Goal: Task Accomplishment & Management: Complete application form

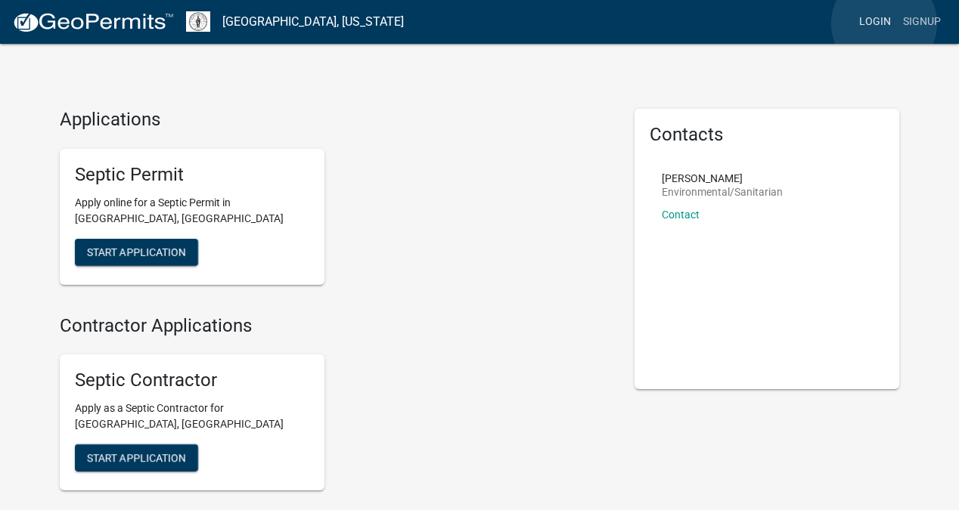
click at [884, 23] on link "Login" at bounding box center [875, 22] width 44 height 29
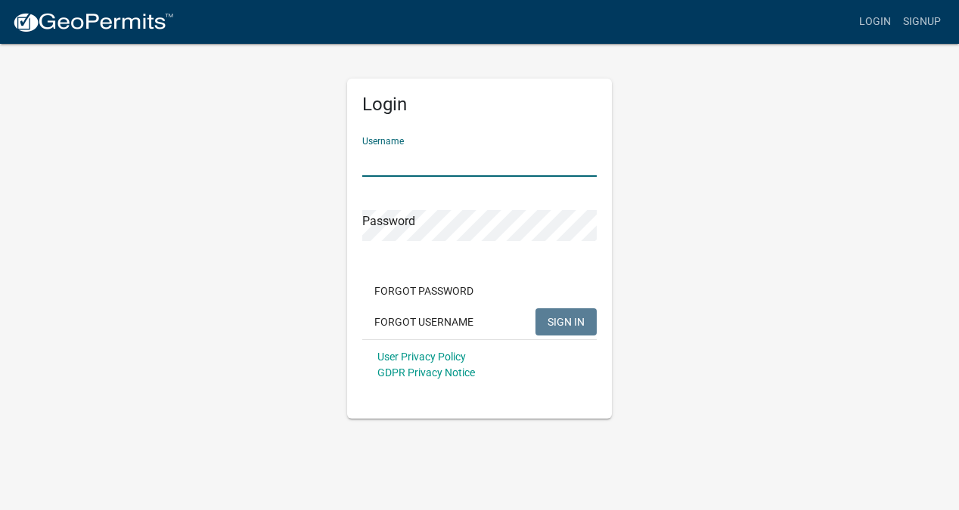
type input "[EMAIL_ADDRESS][DOMAIN_NAME]"
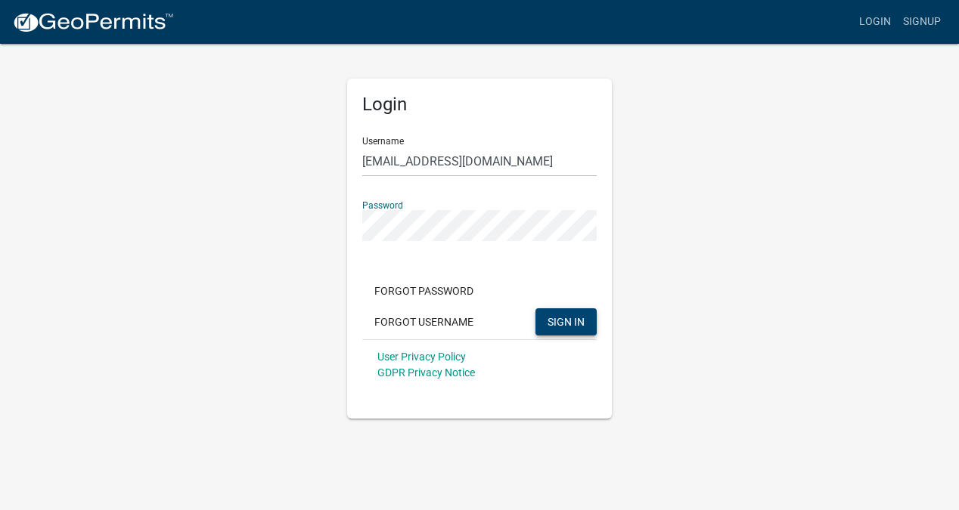
click at [553, 327] on button "SIGN IN" at bounding box center [565, 321] width 61 height 27
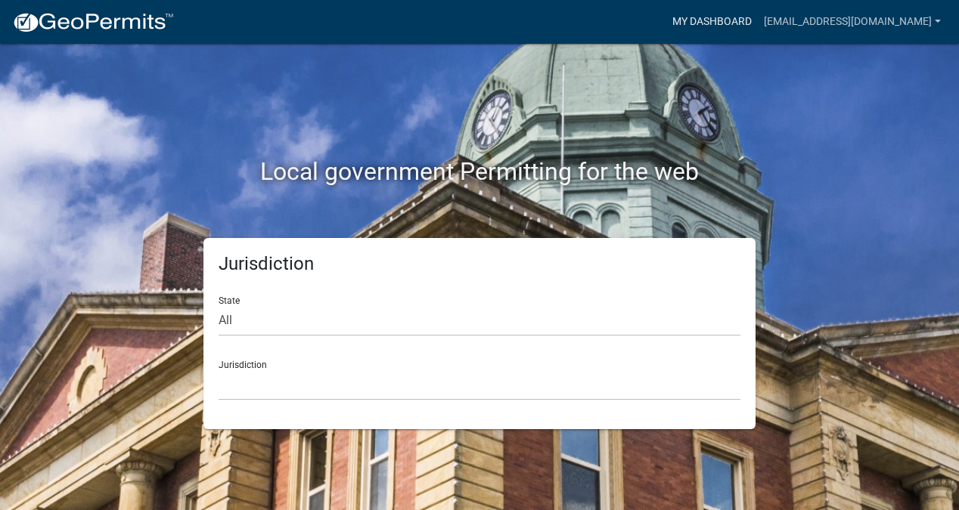
click at [717, 24] on link "My Dashboard" at bounding box center [711, 22] width 91 height 29
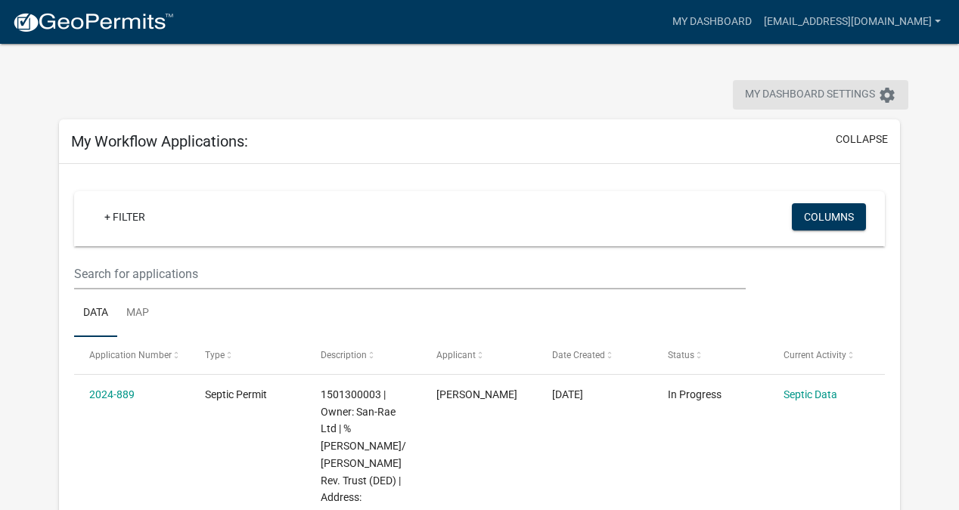
click at [789, 98] on span "My Dashboard Settings" at bounding box center [810, 95] width 130 height 18
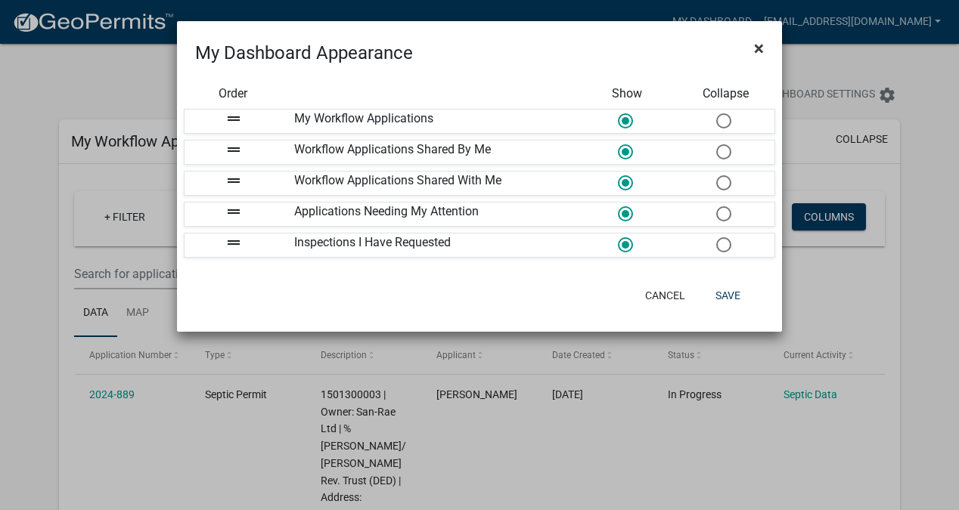
click at [755, 51] on span "×" at bounding box center [759, 48] width 10 height 21
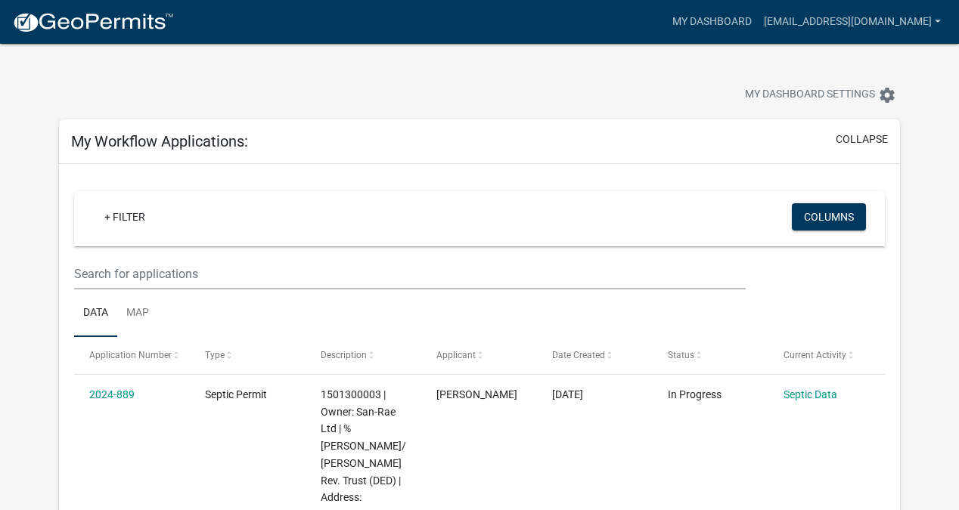
click at [137, 29] on img at bounding box center [93, 22] width 162 height 23
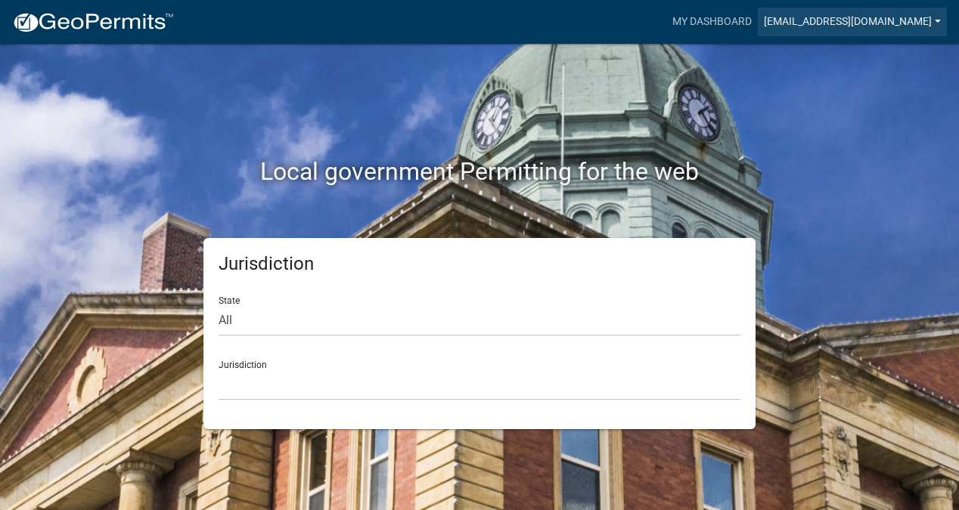
click at [934, 18] on link "[EMAIL_ADDRESS][DOMAIN_NAME]" at bounding box center [852, 22] width 189 height 29
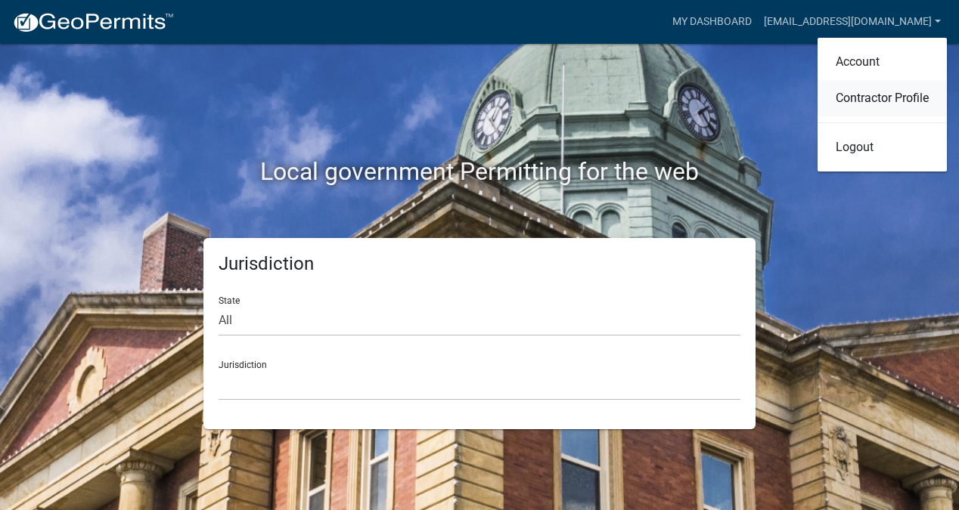
click at [868, 94] on link "Contractor Profile" at bounding box center [881, 98] width 129 height 36
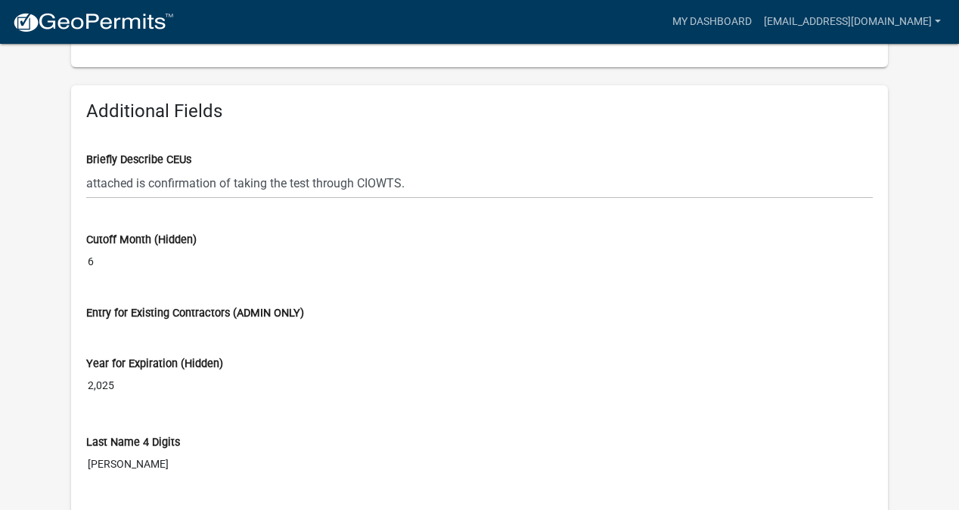
scroll to position [658, 0]
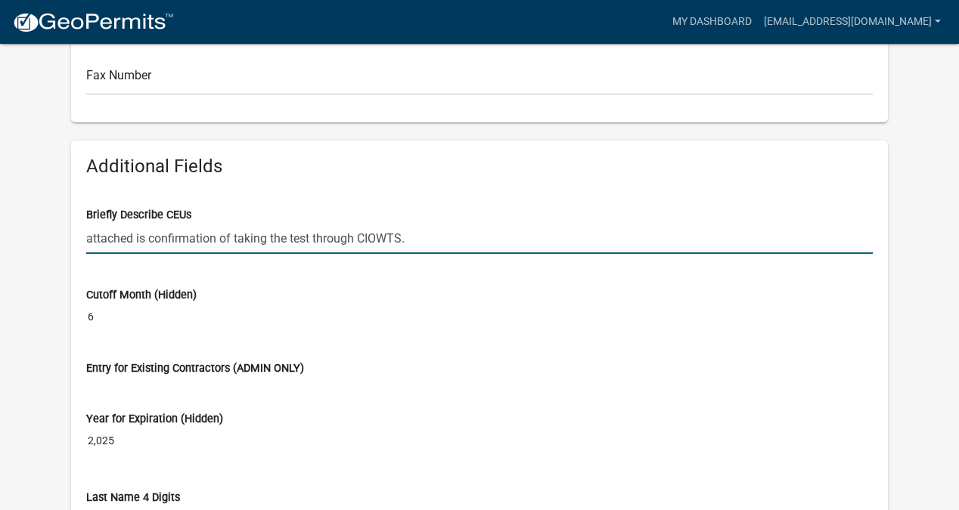
click at [153, 238] on input "attached is confirmation of taking the test through CIOWTS." at bounding box center [479, 238] width 786 height 31
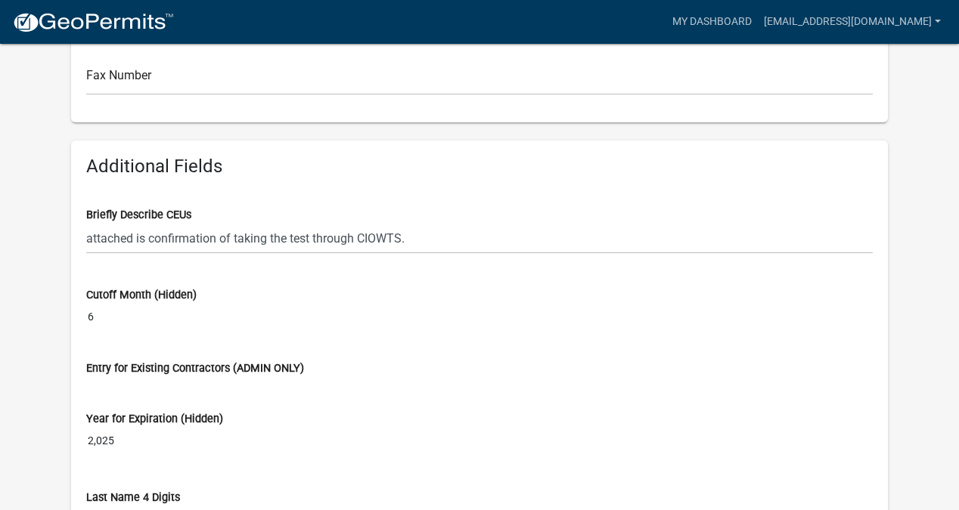
click at [29, 215] on wm-contractor-profile-view "more_horiz My Dashboard [EMAIL_ADDRESS][DOMAIN_NAME] Account Contractor Profile…" at bounding box center [479, 214] width 959 height 1708
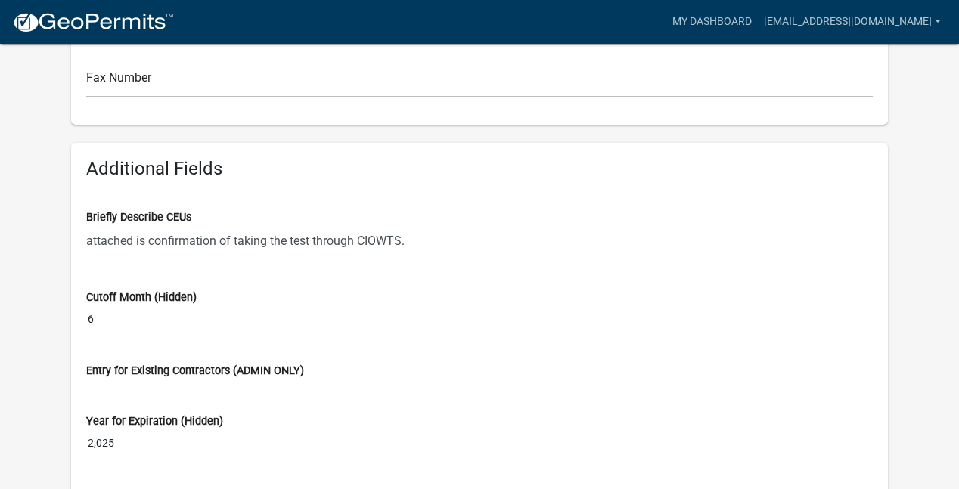
scroll to position [656, 0]
click at [191, 215] on label "Briefly Describe CEUs" at bounding box center [138, 217] width 105 height 11
click at [192, 225] on input "attached is confirmation of taking the test through CIOWTS." at bounding box center [479, 240] width 786 height 31
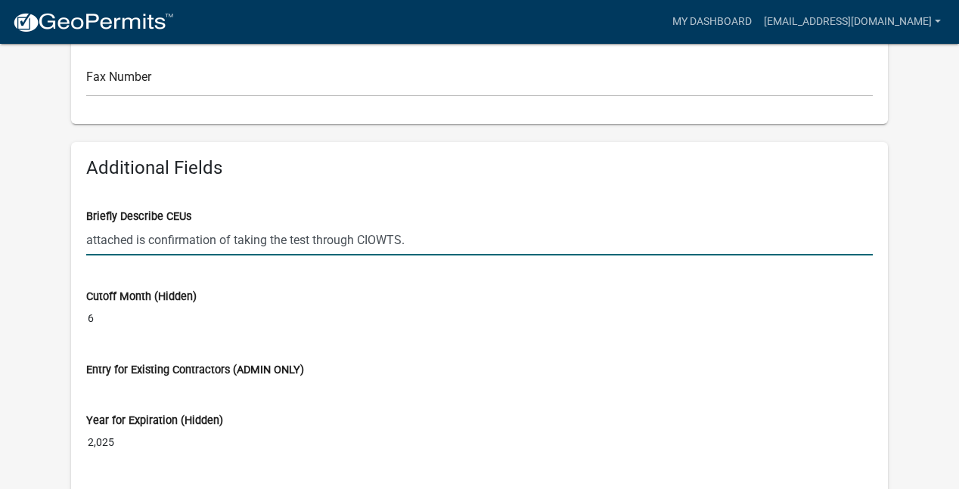
drag, startPoint x: 414, startPoint y: 238, endPoint x: 34, endPoint y: 230, distance: 380.4
click at [34, 230] on wm-contractor-profile-view "more_horiz My Dashboard [EMAIL_ADDRESS][DOMAIN_NAME] Account Contractor Profile…" at bounding box center [479, 216] width 959 height 1708
paste input "[PERSON_NAME] Superior Septic Systems LLC [GEOGRAPHIC_DATA] Phone: [PHONE_NUMBE…"
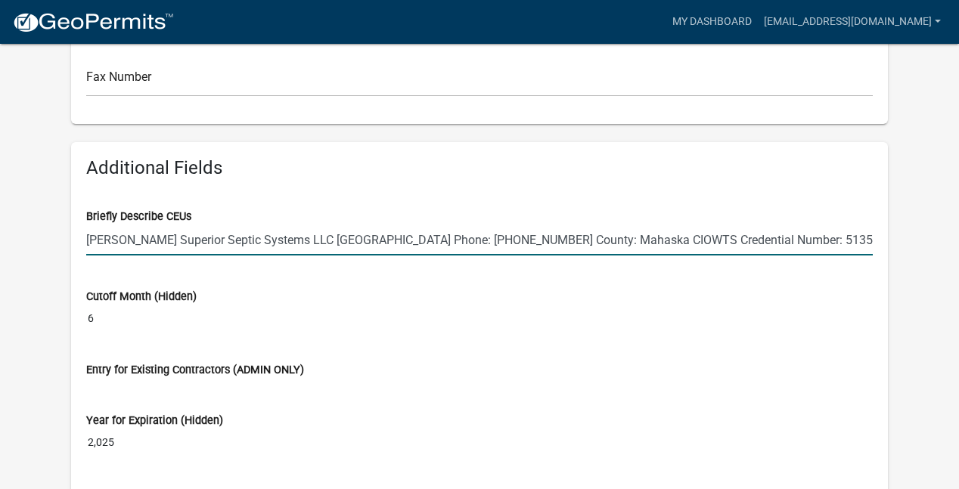
type input "[PERSON_NAME] Superior Septic Systems LLC [GEOGRAPHIC_DATA] Phone: [PHONE_NUMBE…"
click at [243, 343] on wm-data-entity-input "Cutoff Month (Hidden) 6" at bounding box center [479, 307] width 786 height 79
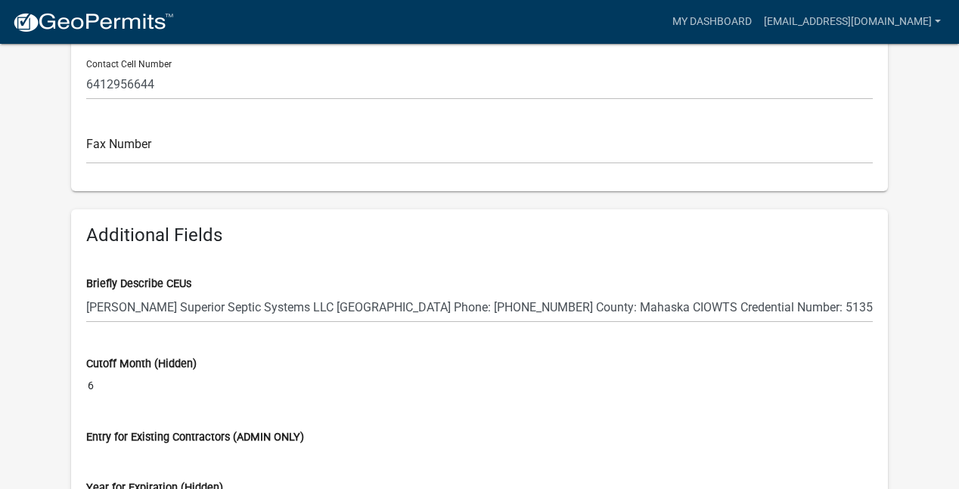
scroll to position [594, 0]
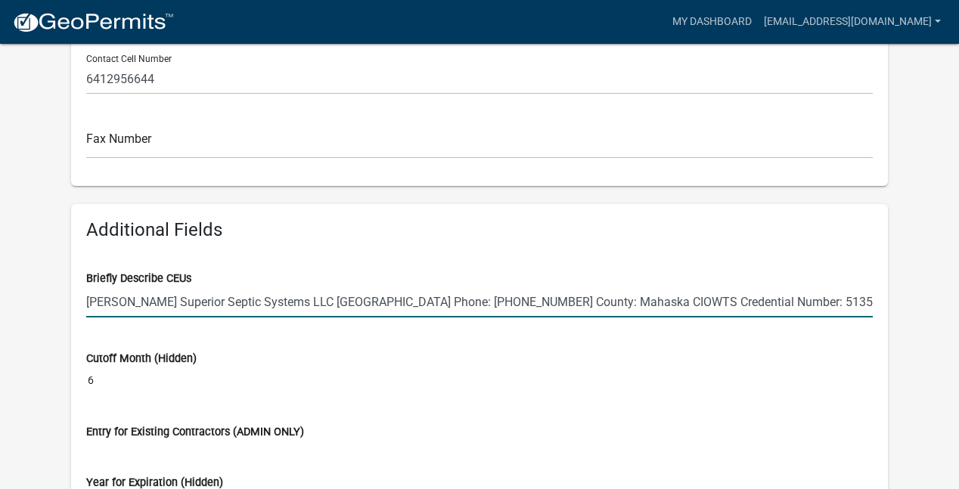
click at [783, 299] on input "[PERSON_NAME] Superior Septic Systems LLC [GEOGRAPHIC_DATA] Phone: [PHONE_NUMBE…" at bounding box center [479, 302] width 786 height 31
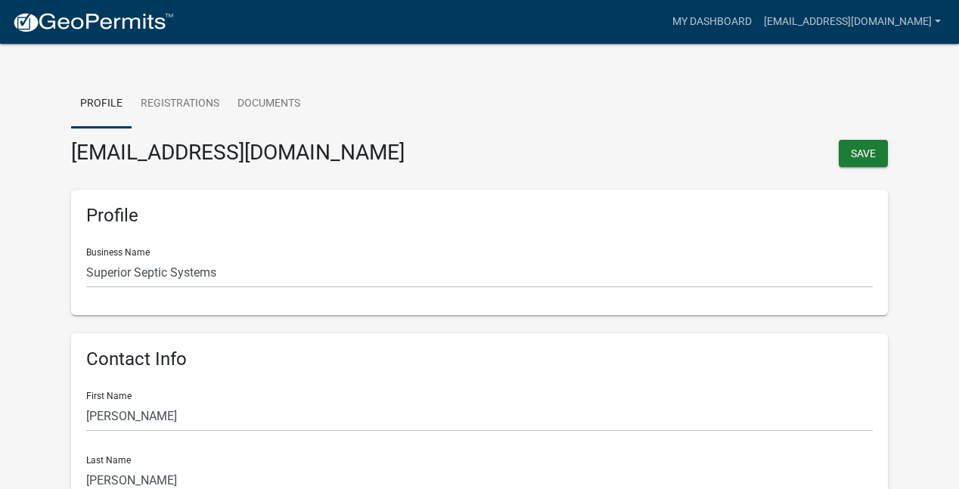
scroll to position [0, 0]
click at [849, 150] on button "Save" at bounding box center [862, 153] width 49 height 27
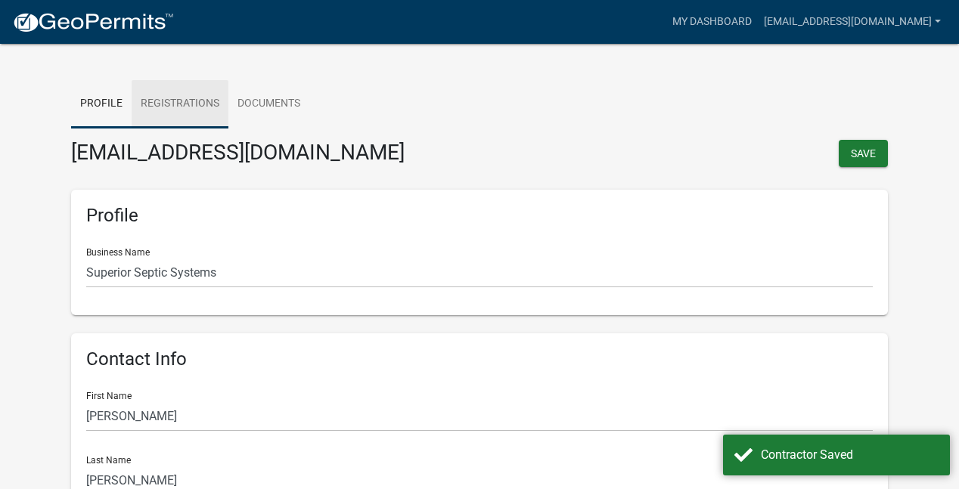
click at [180, 109] on link "Registrations" at bounding box center [180, 104] width 97 height 48
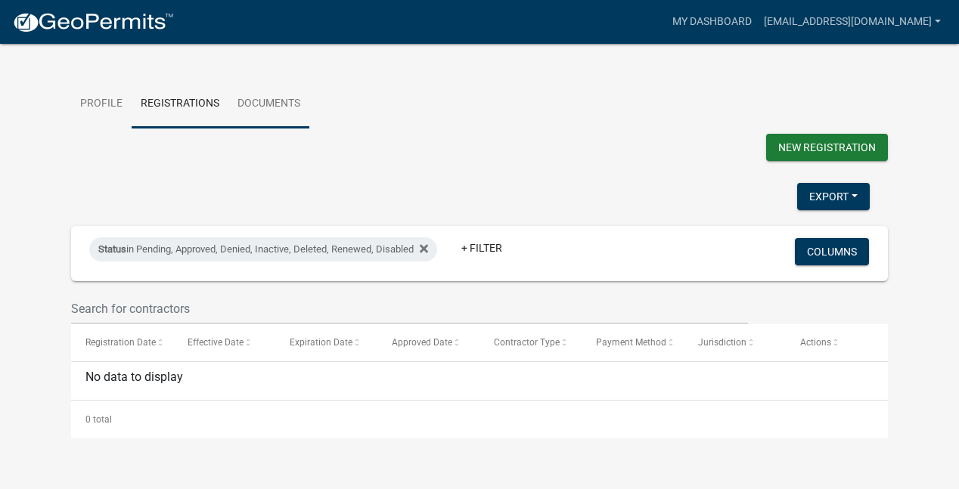
click at [277, 98] on link "Documents" at bounding box center [268, 104] width 81 height 48
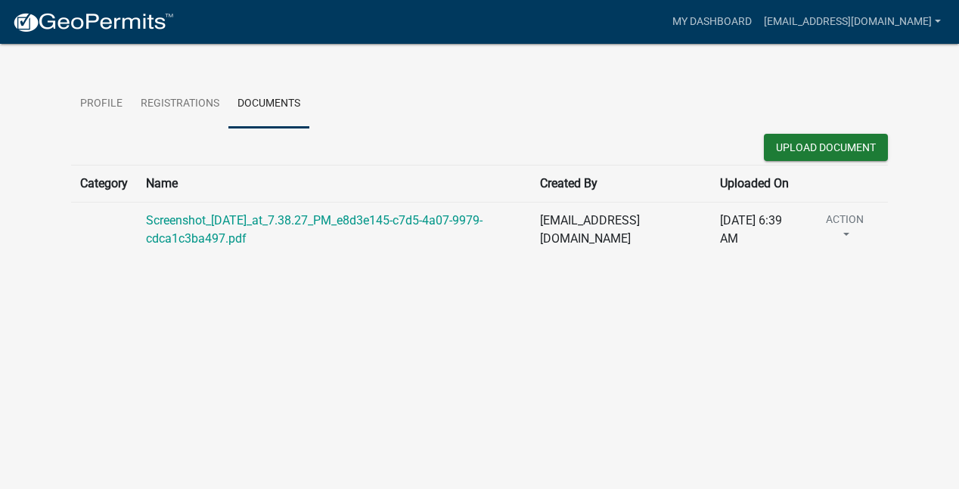
click at [213, 230] on div "Screenshot_[DATE]_at_7.38.27_PM_e8d3e145-c7d5-4a07-9979-cdca1c3ba497.pdf" at bounding box center [334, 230] width 376 height 36
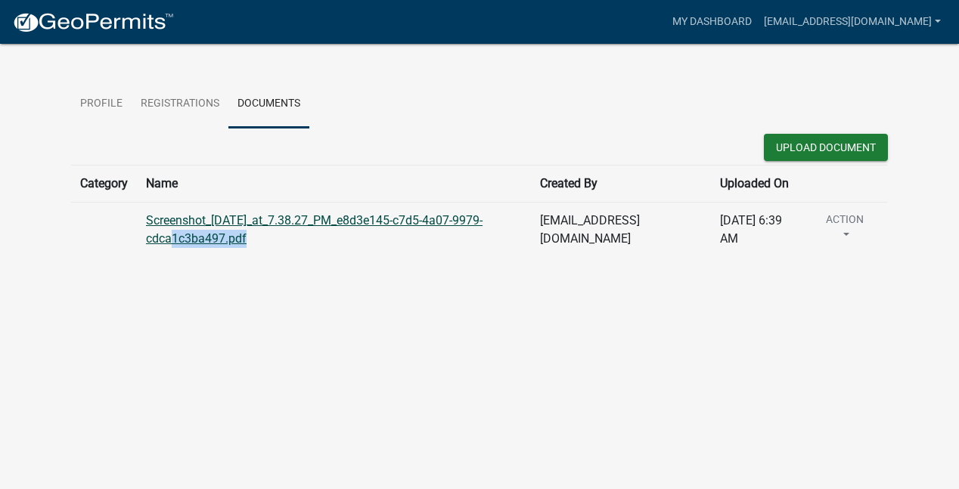
click at [265, 225] on link "Screenshot_[DATE]_at_7.38.27_PM_e8d3e145-c7d5-4a07-9979-cdca1c3ba497.pdf" at bounding box center [314, 229] width 336 height 33
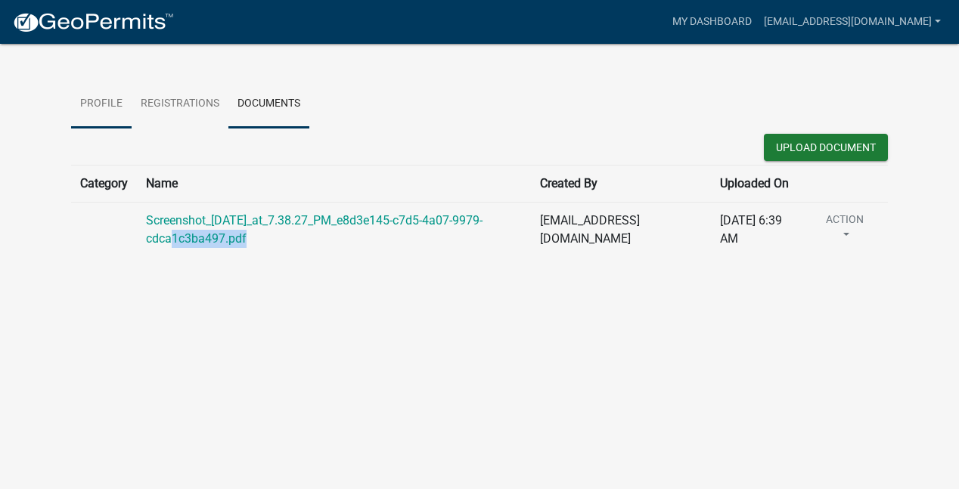
click at [97, 101] on link "Profile" at bounding box center [101, 104] width 60 height 48
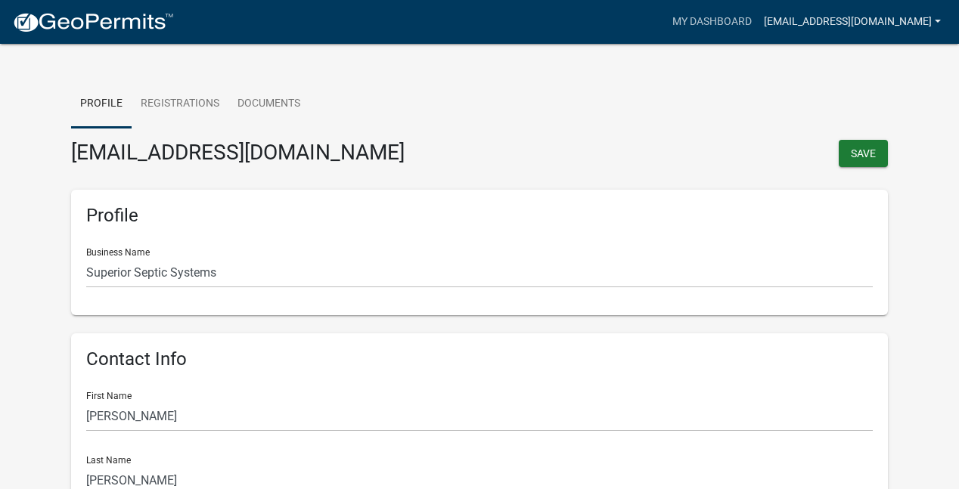
click at [940, 19] on link "[EMAIL_ADDRESS][DOMAIN_NAME]" at bounding box center [852, 22] width 189 height 29
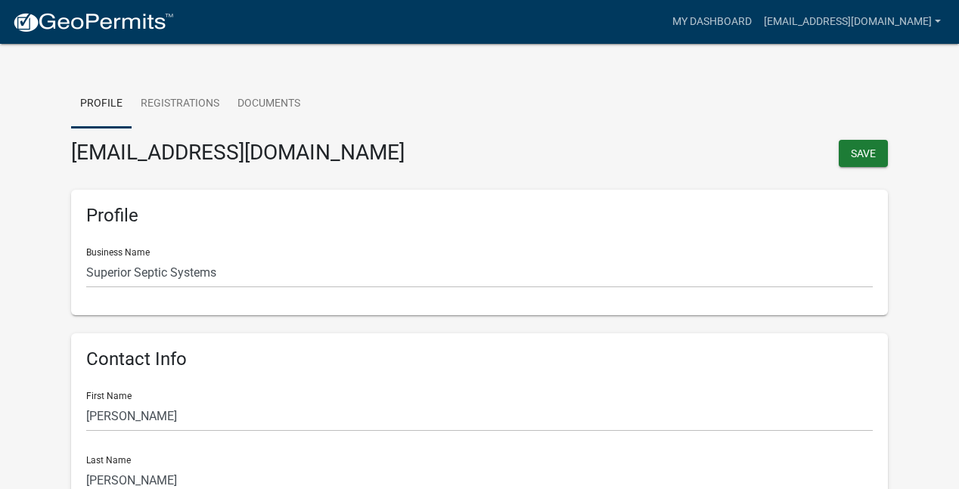
click at [141, 19] on img at bounding box center [93, 22] width 162 height 23
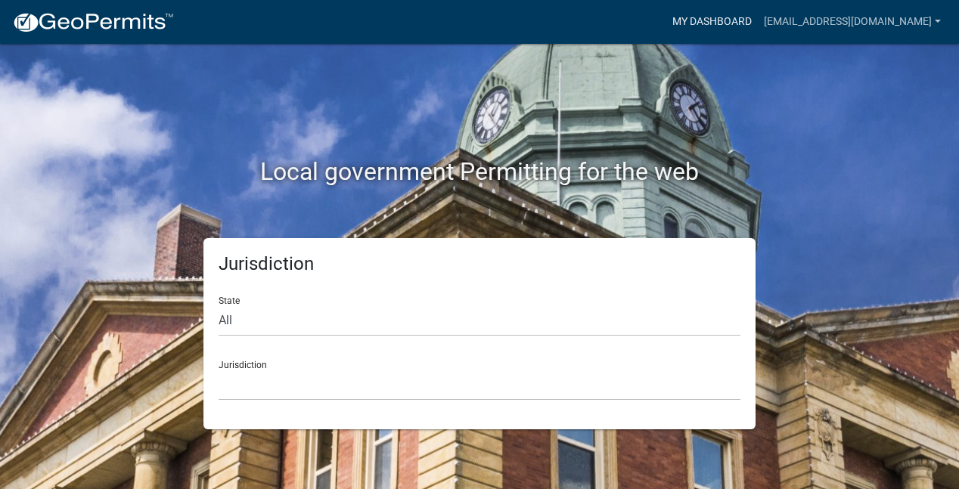
click at [729, 16] on link "My Dashboard" at bounding box center [711, 22] width 91 height 29
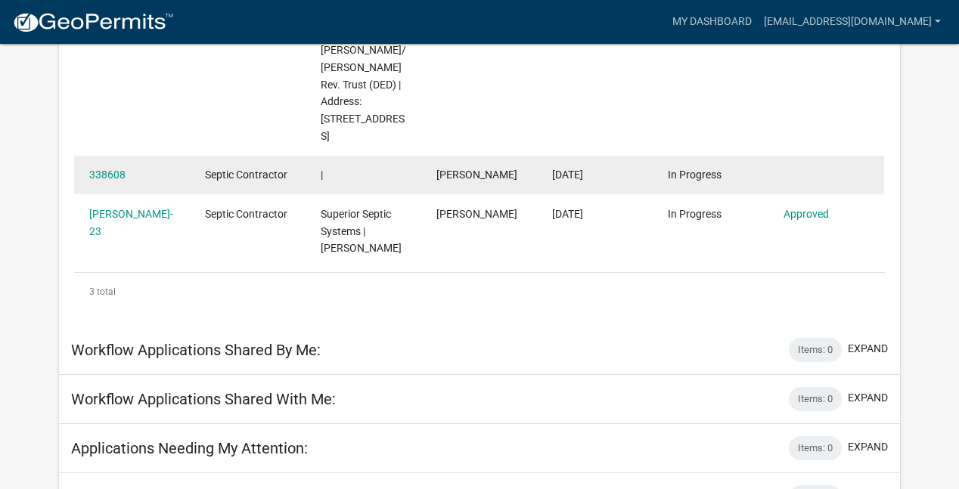
scroll to position [388, 0]
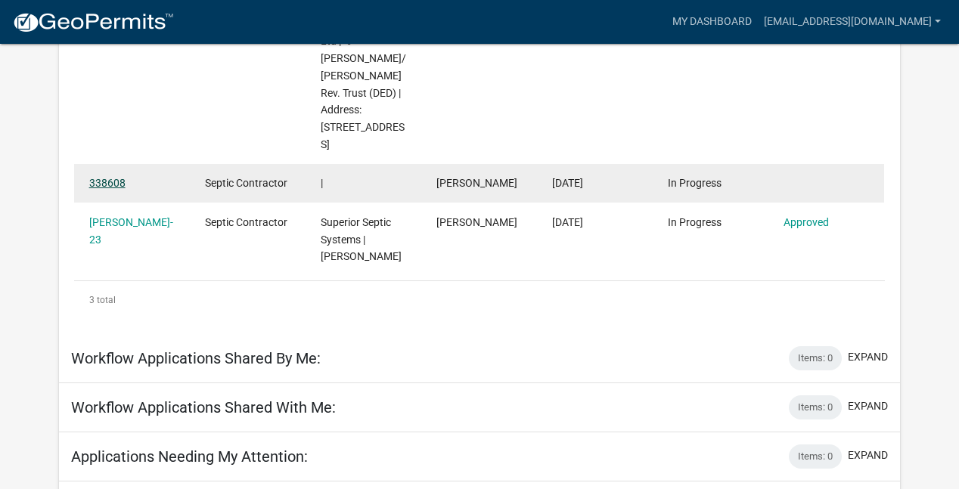
click at [103, 177] on link "338608" at bounding box center [107, 183] width 36 height 12
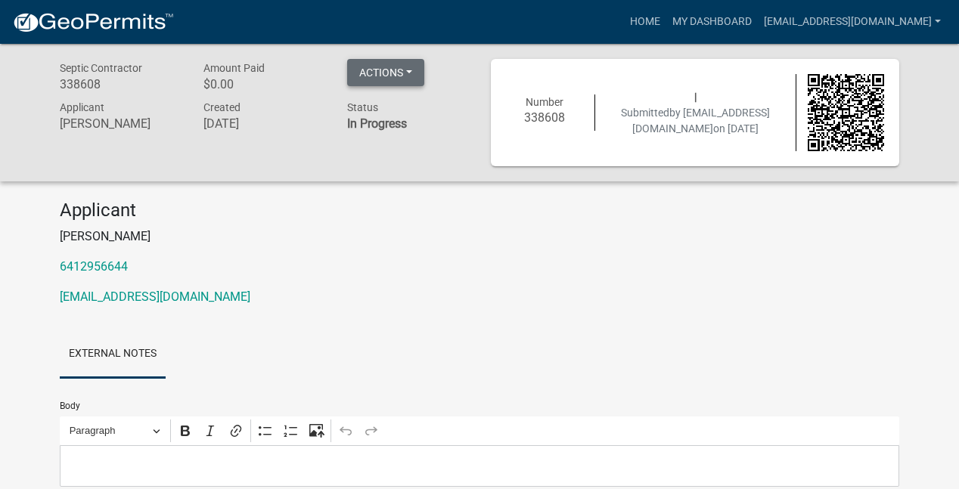
click at [417, 76] on button "Actions" at bounding box center [385, 72] width 77 height 27
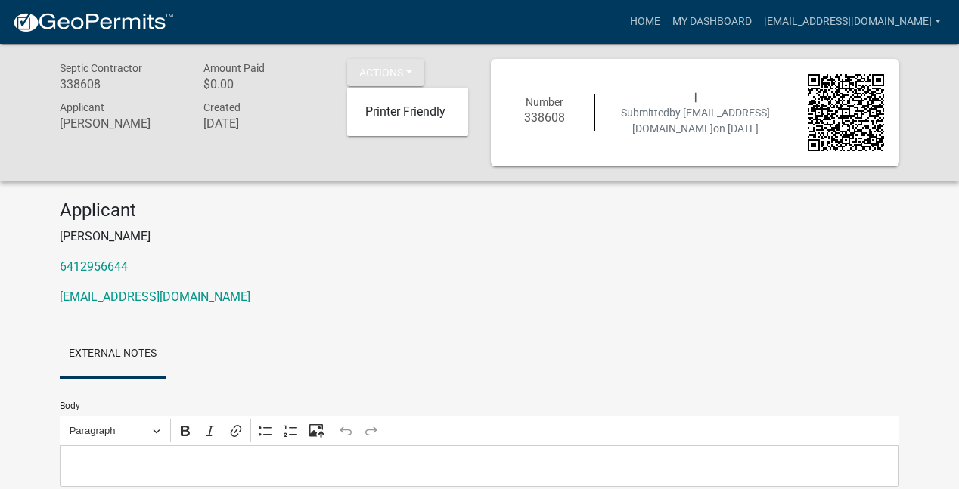
click at [474, 63] on div "Actions Printer Friendly" at bounding box center [408, 78] width 144 height 39
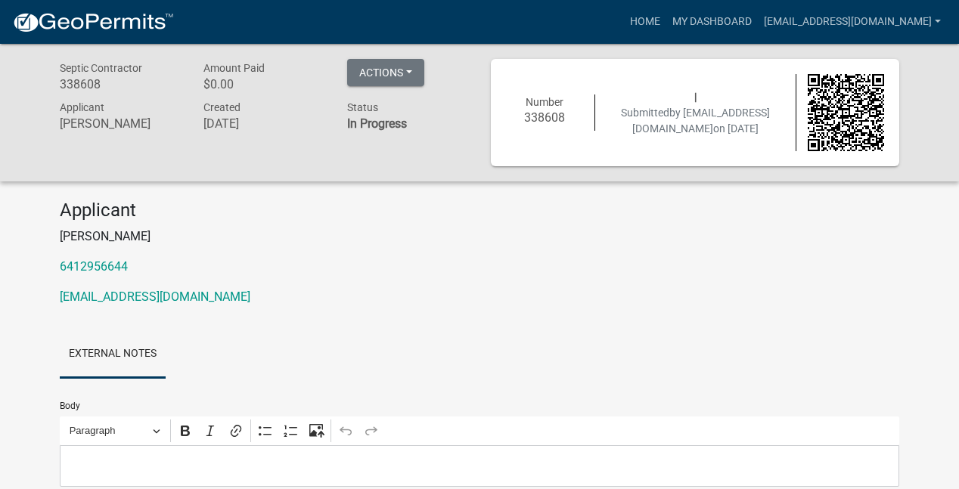
scroll to position [44, 0]
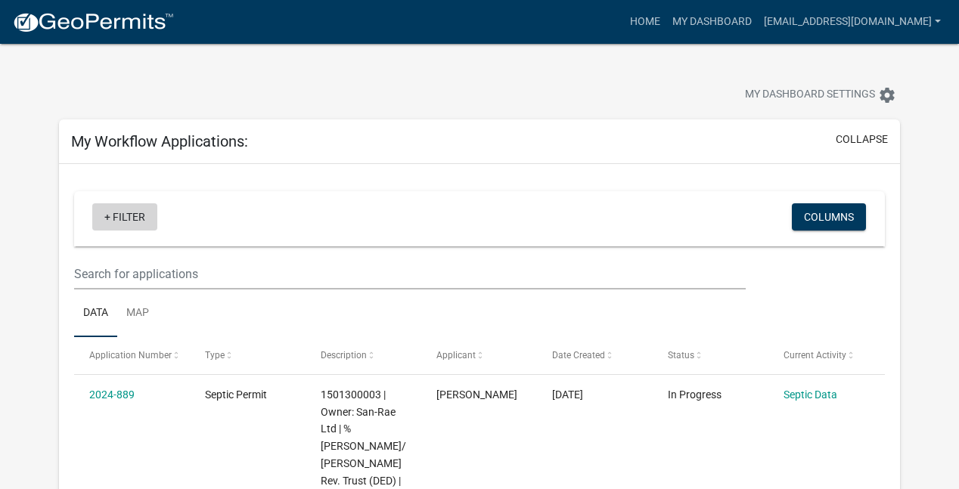
click at [109, 212] on link "+ Filter" at bounding box center [124, 216] width 65 height 27
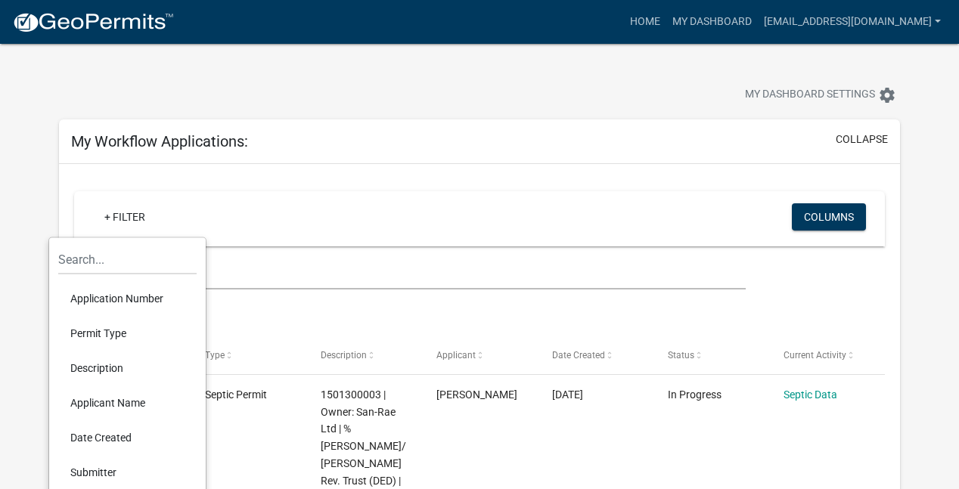
click at [71, 112] on div at bounding box center [300, 96] width 504 height 33
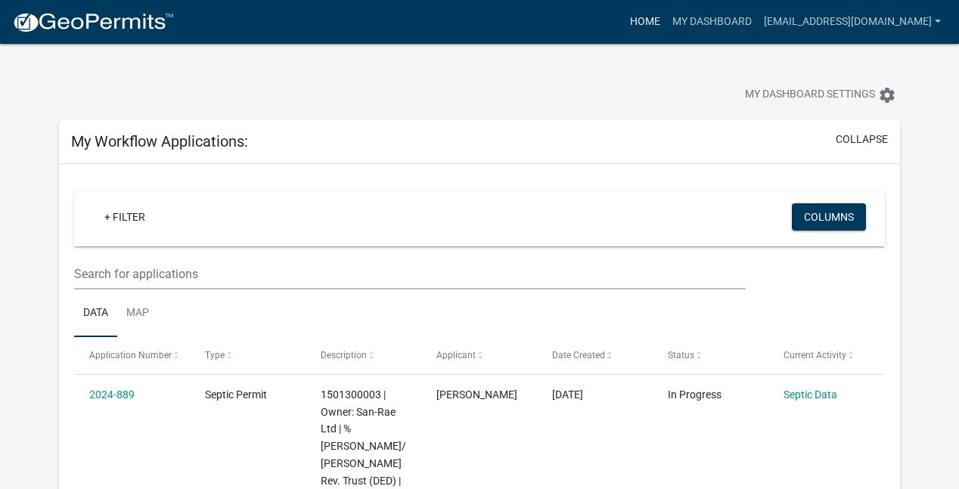
click at [666, 26] on link "Home" at bounding box center [645, 22] width 42 height 29
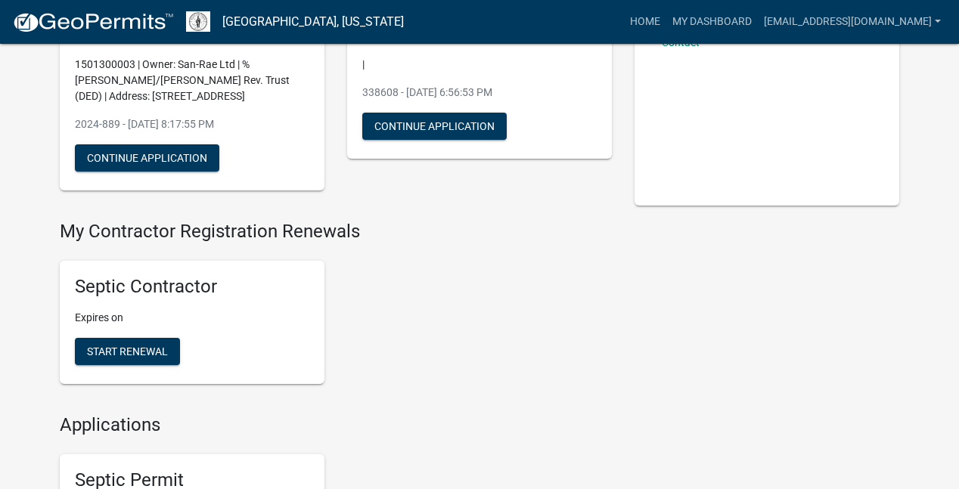
scroll to position [189, 0]
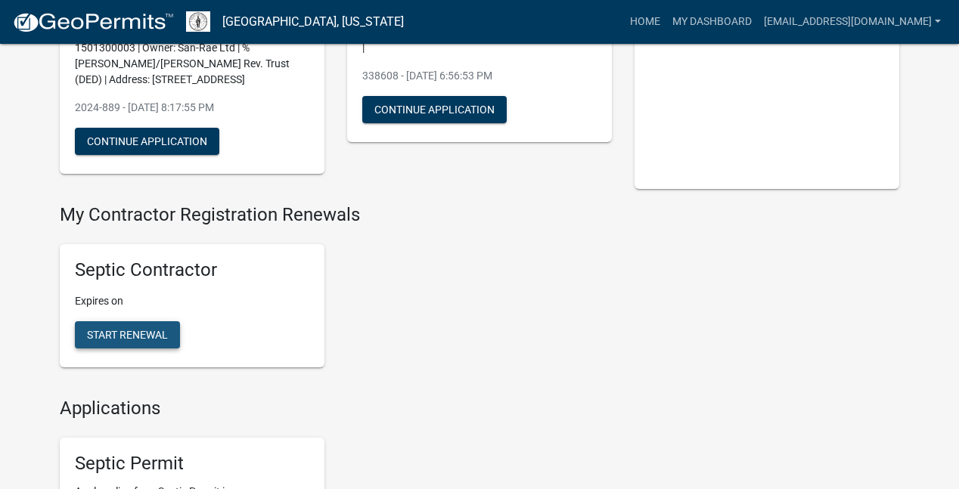
click at [154, 333] on span "Start Renewal" at bounding box center [127, 335] width 81 height 12
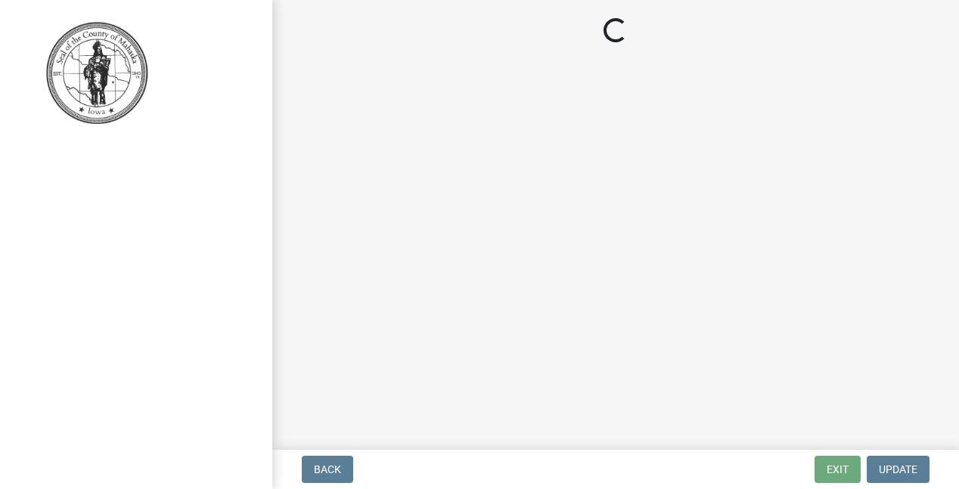
select select "IA"
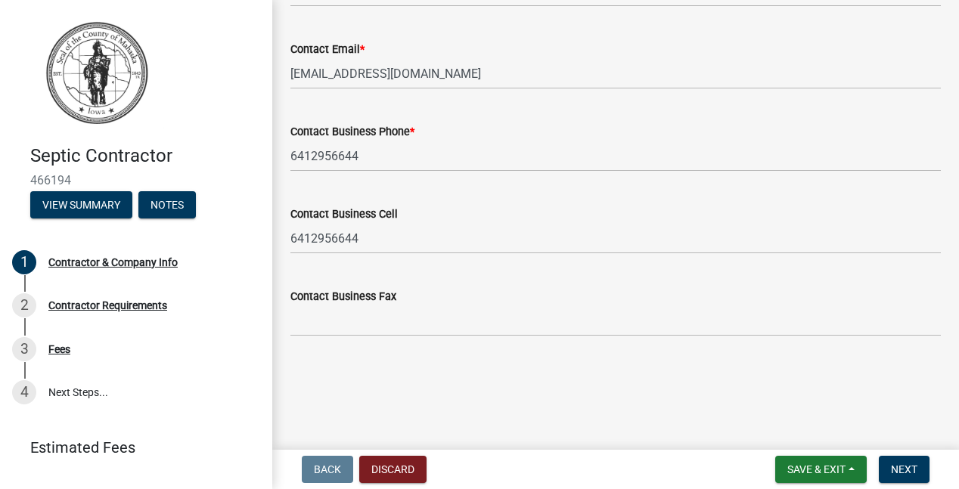
scroll to position [910, 0]
click at [888, 470] on button "Next" at bounding box center [904, 469] width 51 height 27
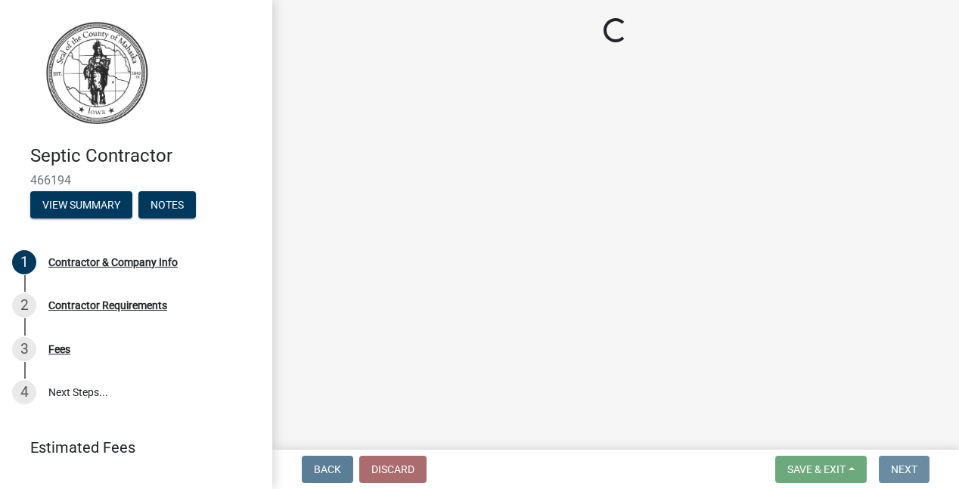
scroll to position [0, 0]
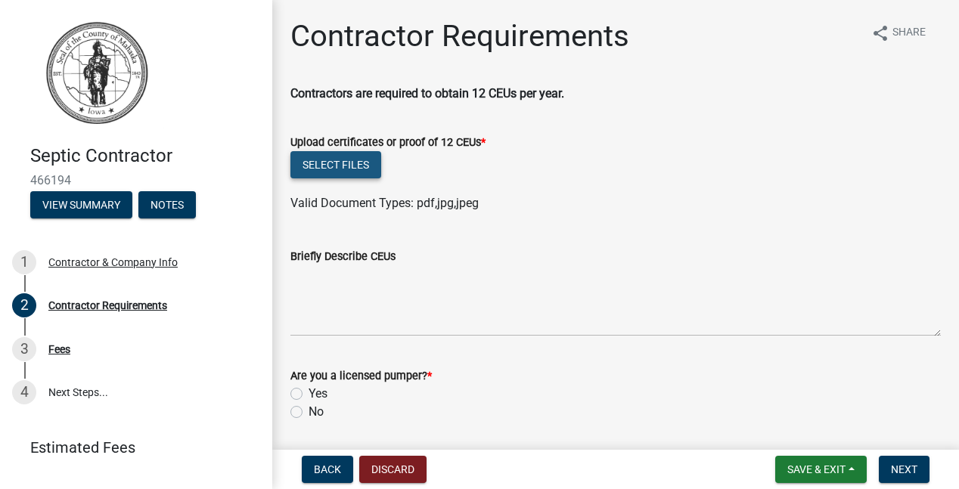
click at [368, 165] on button "Select files" at bounding box center [335, 164] width 91 height 27
click at [359, 160] on button "Select files" at bounding box center [335, 164] width 91 height 27
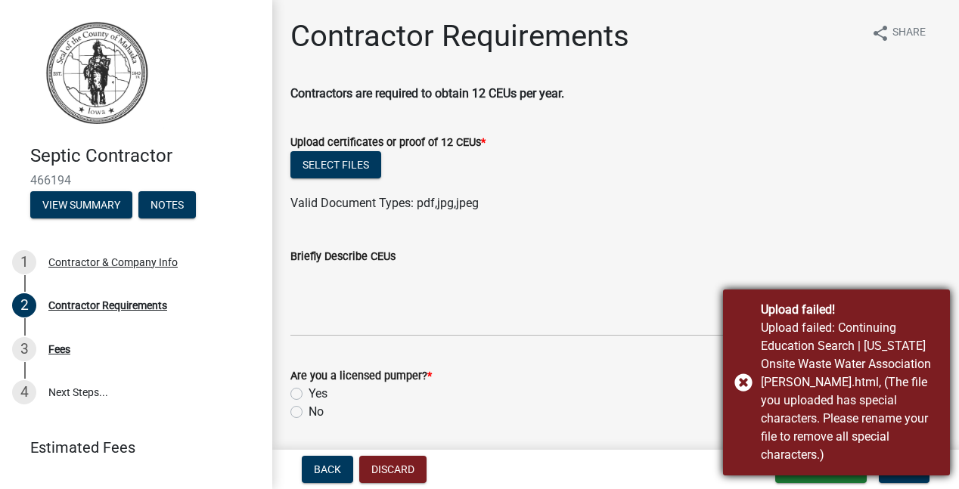
click at [742, 394] on div "Upload failed! Upload failed: Continuing Education Search | [US_STATE] Onsite W…" at bounding box center [836, 383] width 227 height 186
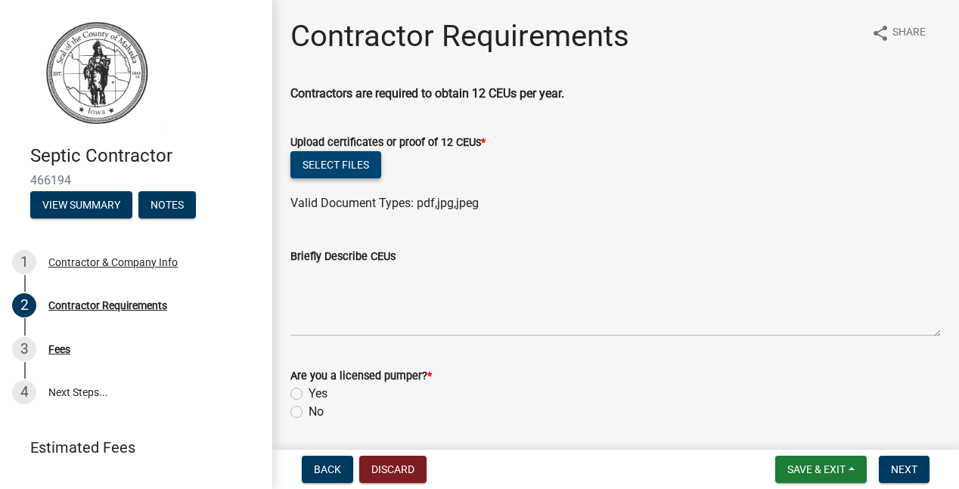
click at [344, 164] on button "Select files" at bounding box center [335, 164] width 91 height 27
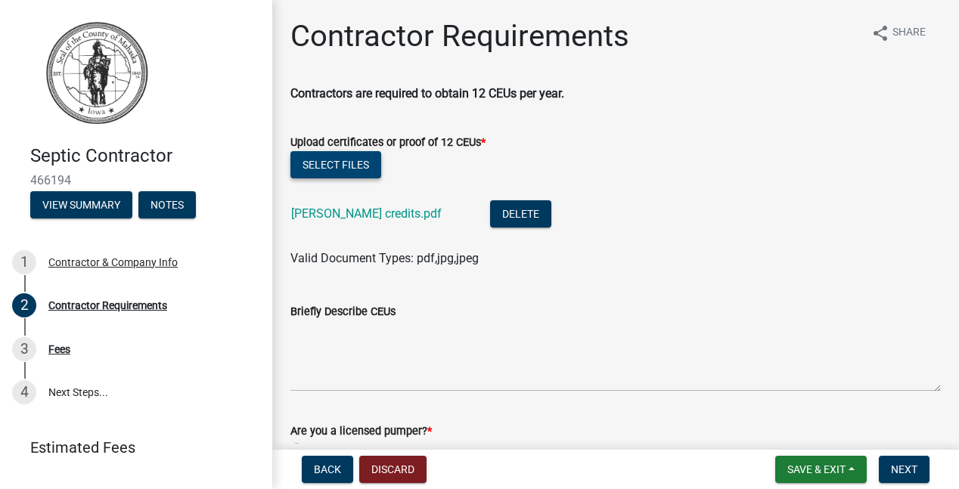
click at [374, 167] on button "Select files" at bounding box center [335, 164] width 91 height 27
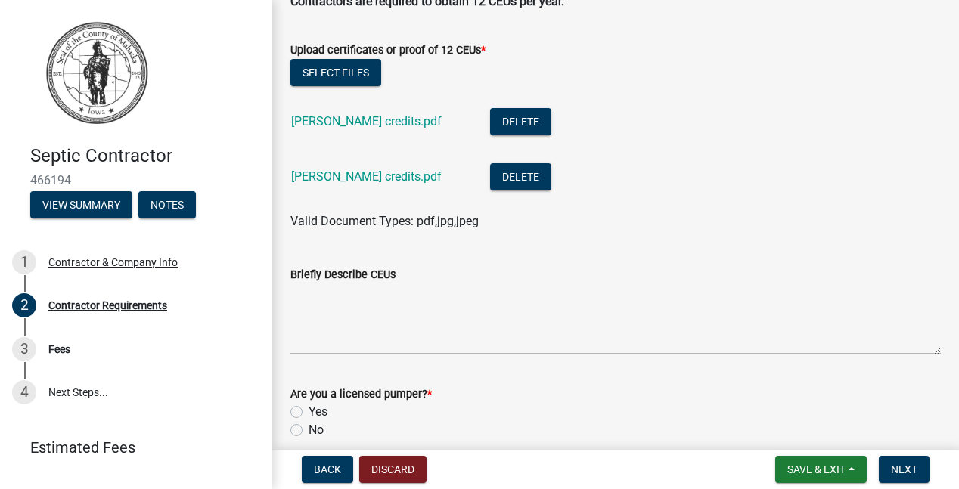
scroll to position [112, 0]
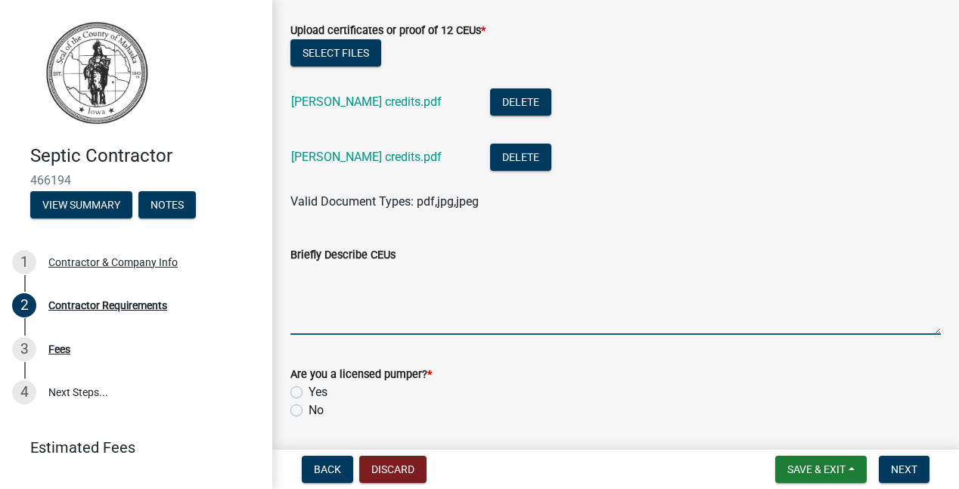
click at [408, 281] on textarea "Briefly Describe CEUs" at bounding box center [615, 299] width 650 height 71
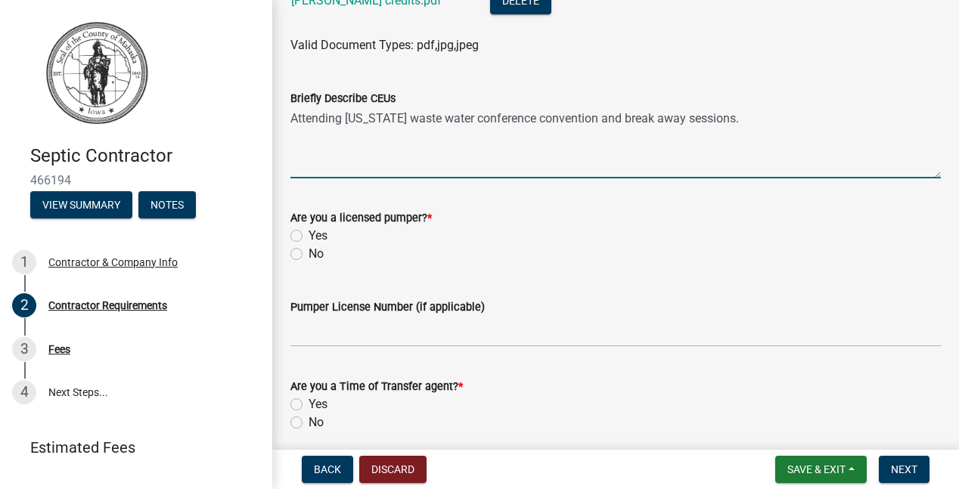
scroll to position [269, 0]
type textarea "Attending [US_STATE] waste water conference convention and break away sessions."
click at [308, 259] on label "No" at bounding box center [315, 253] width 15 height 18
click at [308, 254] on input "No" at bounding box center [313, 249] width 10 height 10
radio input "true"
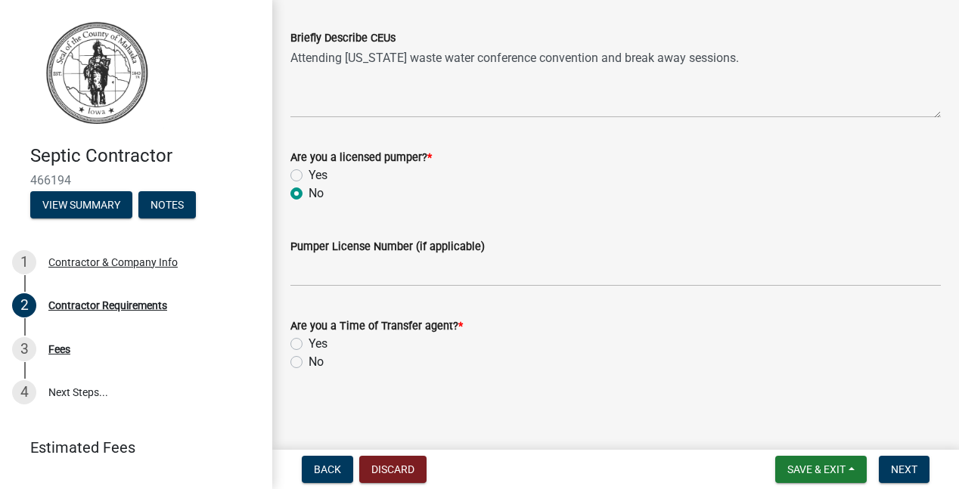
scroll to position [329, 0]
click at [308, 360] on label "No" at bounding box center [315, 362] width 15 height 18
click at [308, 360] on input "No" at bounding box center [313, 358] width 10 height 10
radio input "true"
click at [912, 477] on button "Next" at bounding box center [904, 469] width 51 height 27
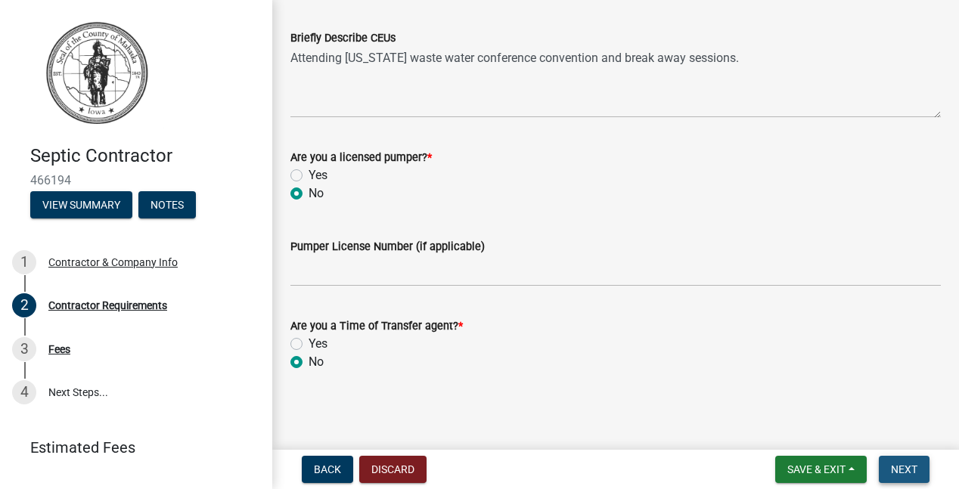
scroll to position [0, 0]
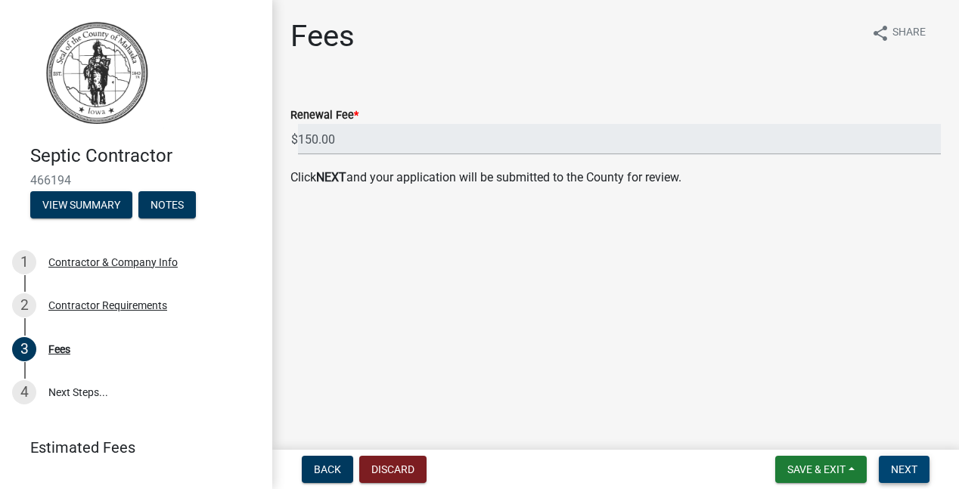
click at [899, 466] on span "Next" at bounding box center [904, 469] width 26 height 12
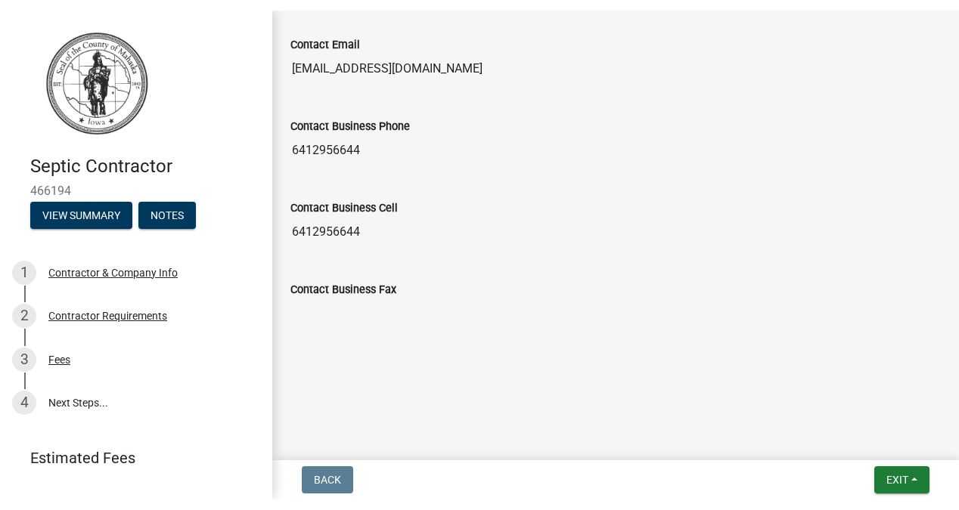
scroll to position [993, 0]
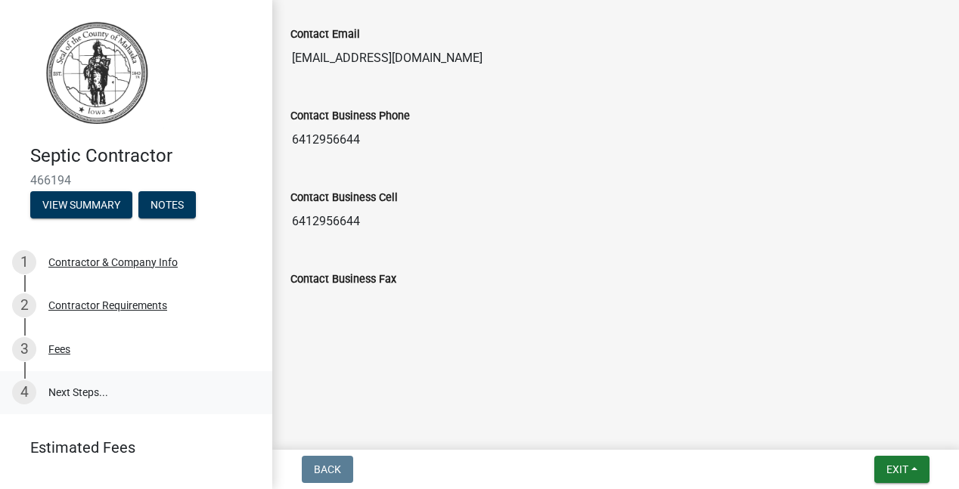
click at [52, 392] on link "4 Next Steps..." at bounding box center [136, 393] width 272 height 44
click at [900, 473] on span "Exit" at bounding box center [897, 469] width 22 height 12
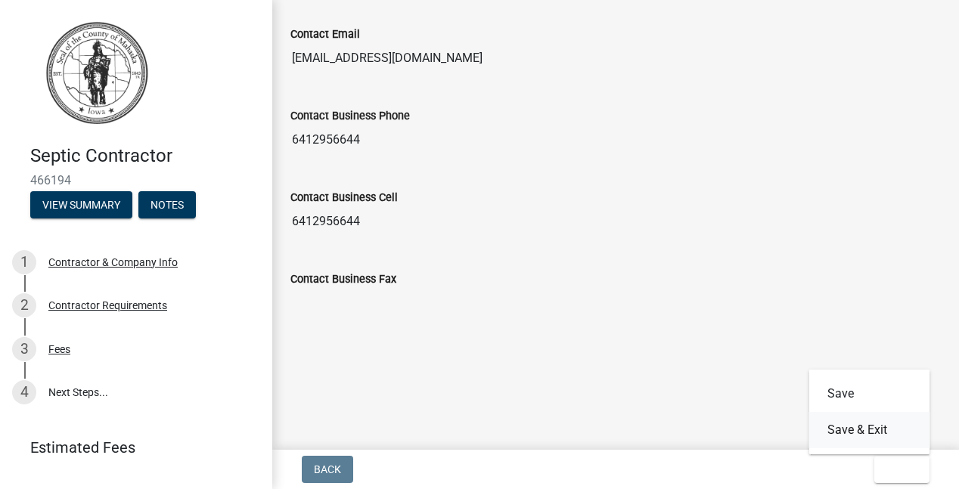
click at [876, 426] on button "Save & Exit" at bounding box center [869, 430] width 121 height 36
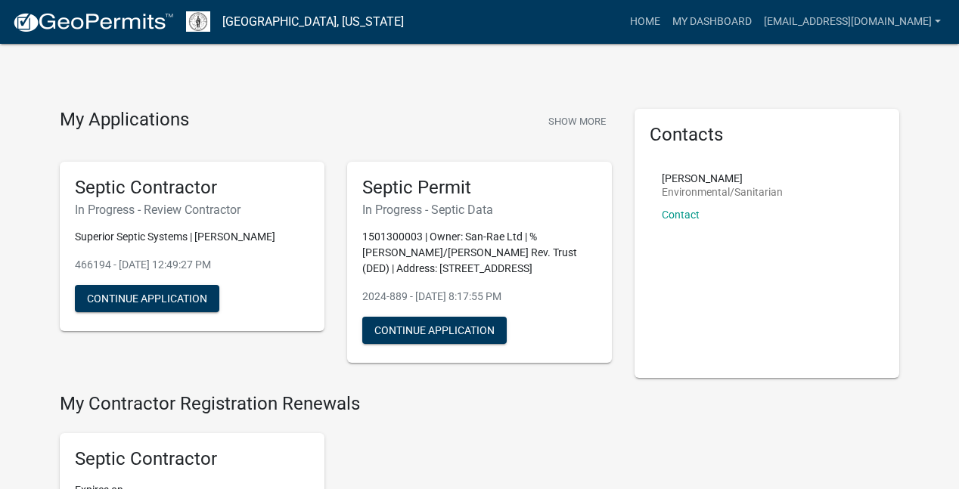
click at [469, 94] on div "My Applications Show More Septic Contractor In Progress - Review Contractor Sup…" at bounding box center [479, 484] width 959 height 968
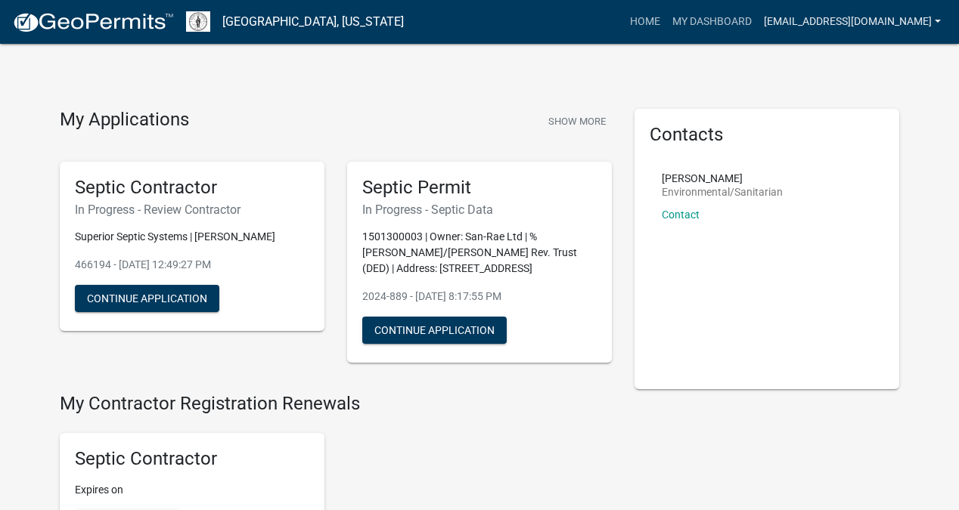
click at [934, 23] on link "[EMAIL_ADDRESS][DOMAIN_NAME]" at bounding box center [852, 22] width 189 height 29
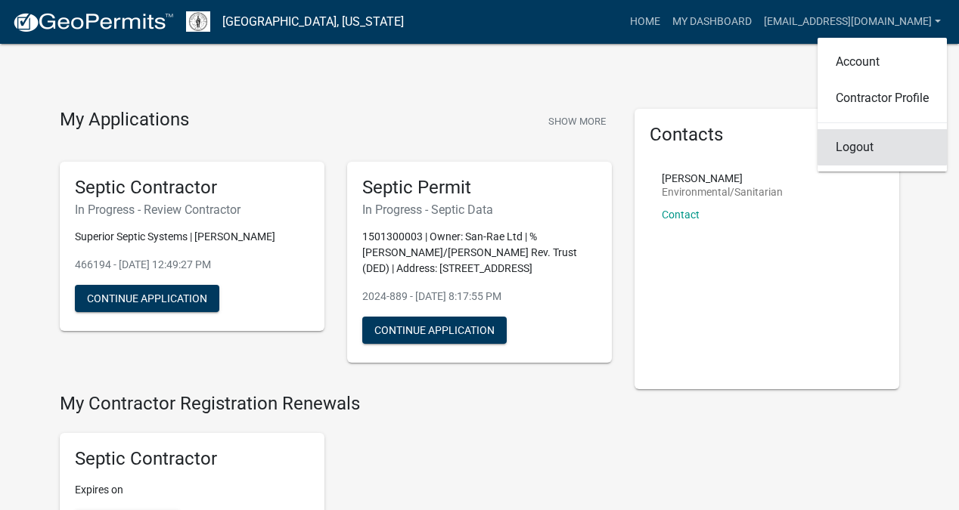
click at [872, 147] on link "Logout" at bounding box center [881, 147] width 129 height 36
